Goal: Task Accomplishment & Management: Manage account settings

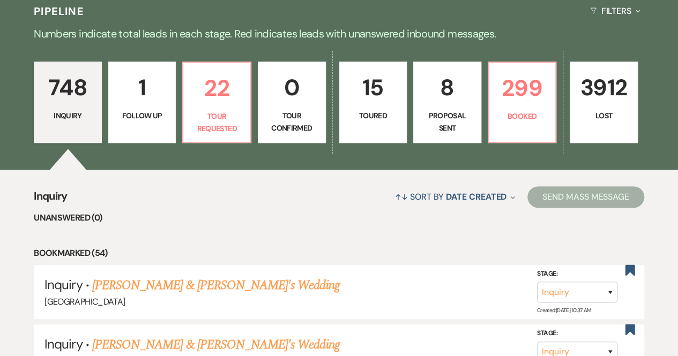
scroll to position [242, 0]
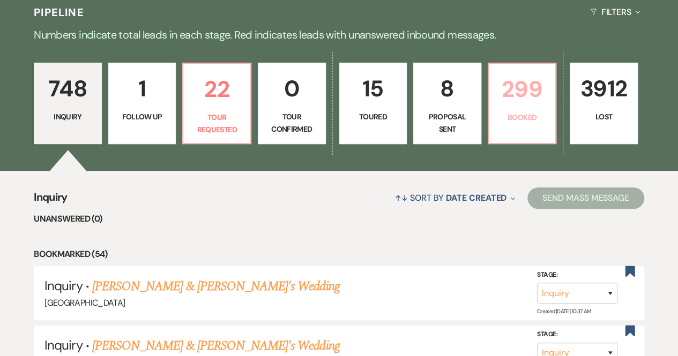
click at [509, 119] on p "Booked" at bounding box center [522, 117] width 54 height 12
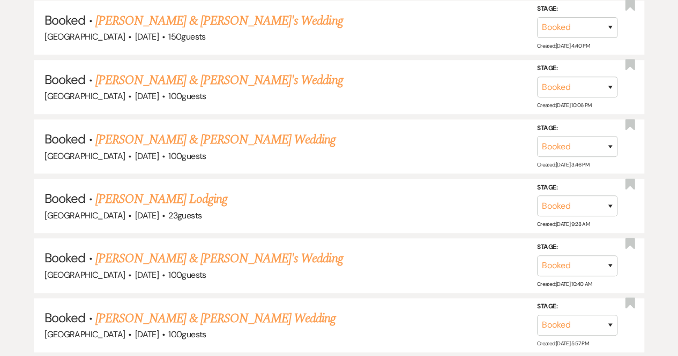
scroll to position [12653, 0]
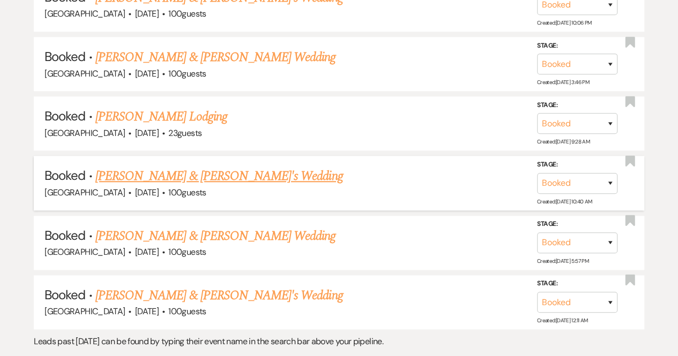
click at [223, 167] on link "[PERSON_NAME] & [PERSON_NAME]'s Wedding" at bounding box center [219, 176] width 248 height 19
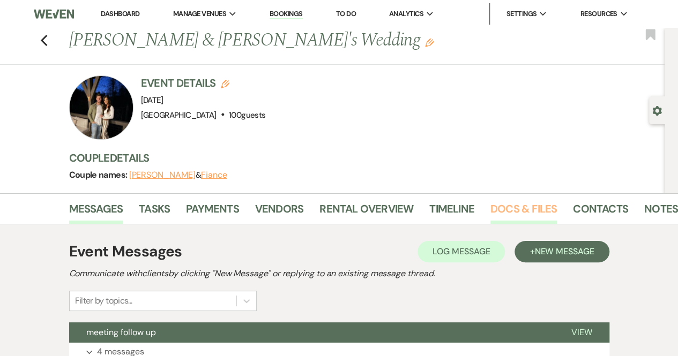
click at [513, 212] on link "Docs & Files" at bounding box center [523, 212] width 66 height 24
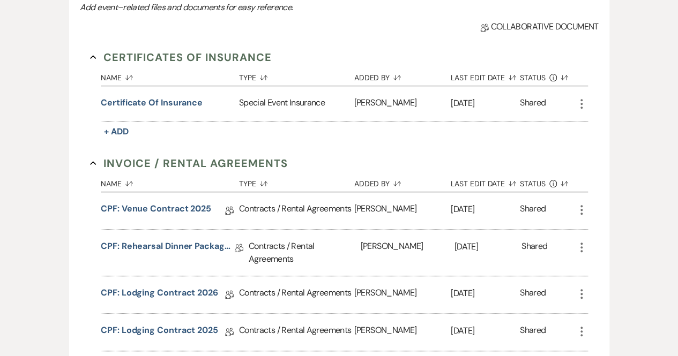
scroll to position [286, 0]
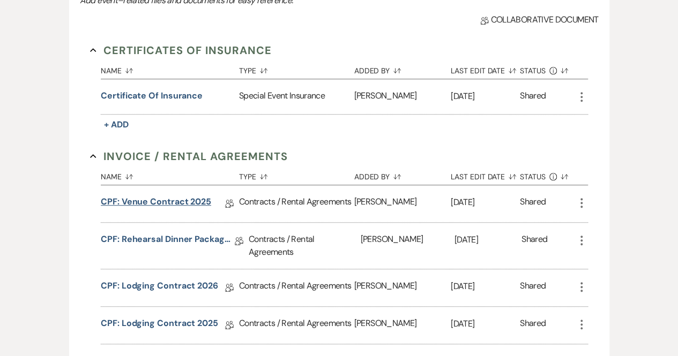
click at [164, 201] on link "CPF: Venue Contract 2025" at bounding box center [156, 204] width 110 height 17
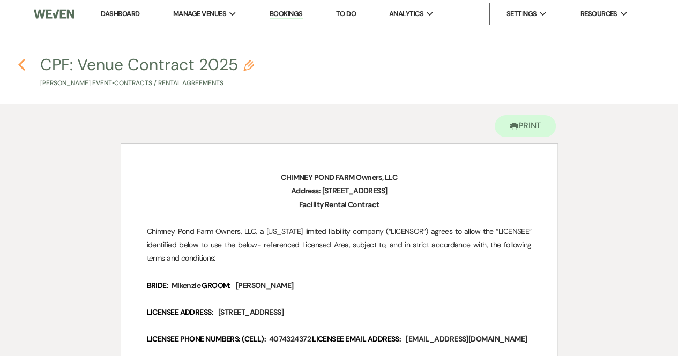
click at [19, 62] on icon "Previous" at bounding box center [22, 64] width 8 height 13
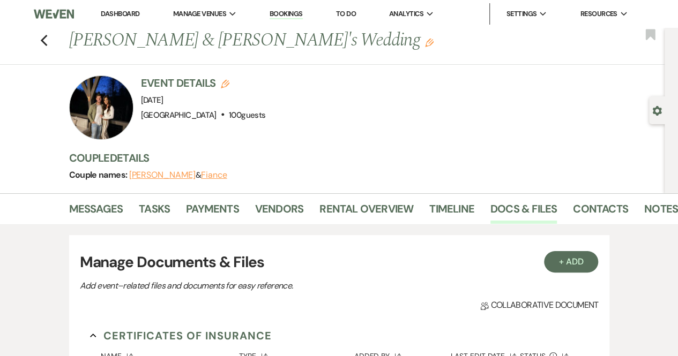
scroll to position [286, 0]
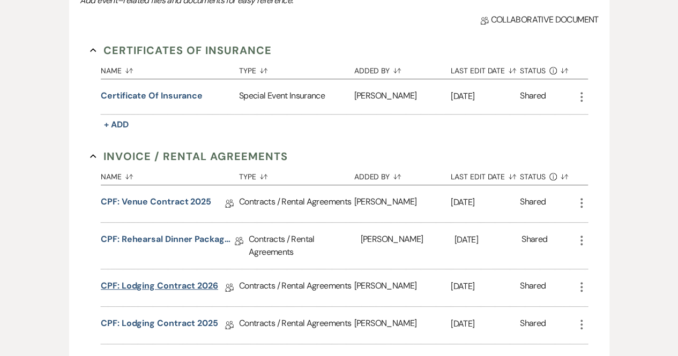
click at [177, 284] on link "CPF: Lodging Contract 2026" at bounding box center [159, 288] width 117 height 17
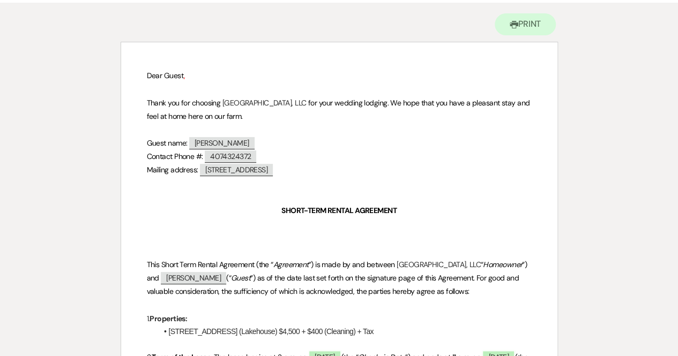
scroll to position [208, 0]
